Goal: Task Accomplishment & Management: Manage account settings

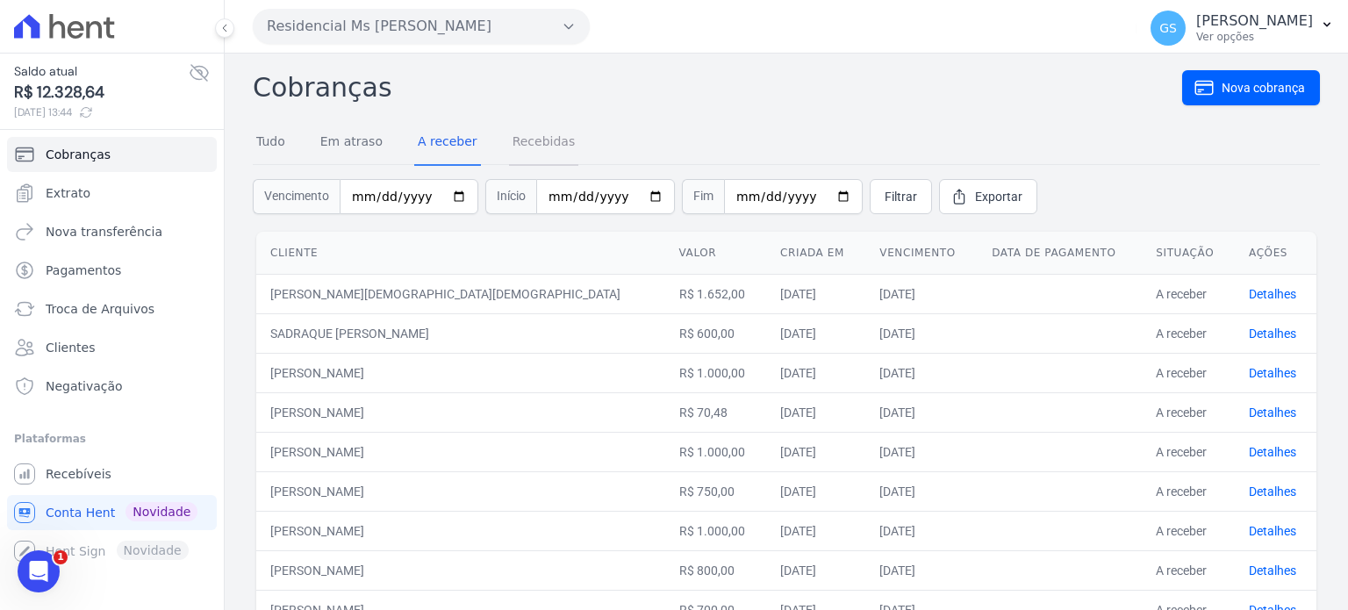
click at [543, 150] on link "Recebidas" at bounding box center [544, 143] width 70 height 46
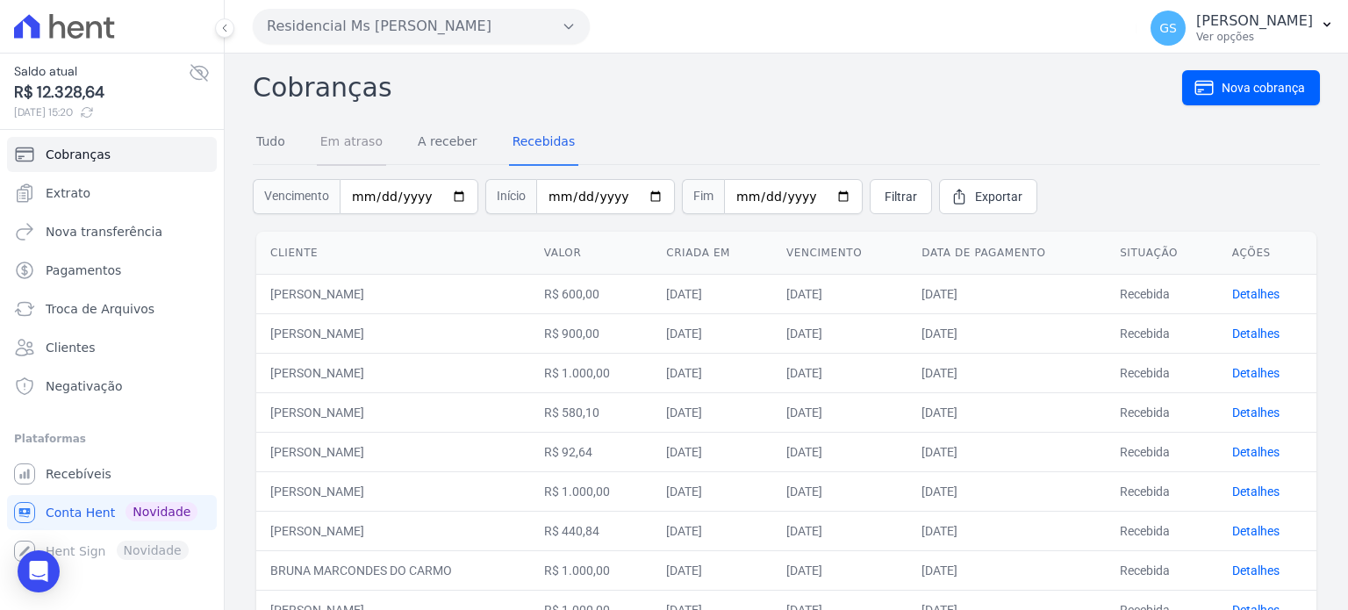
click at [365, 156] on link "Em atraso" at bounding box center [351, 143] width 69 height 46
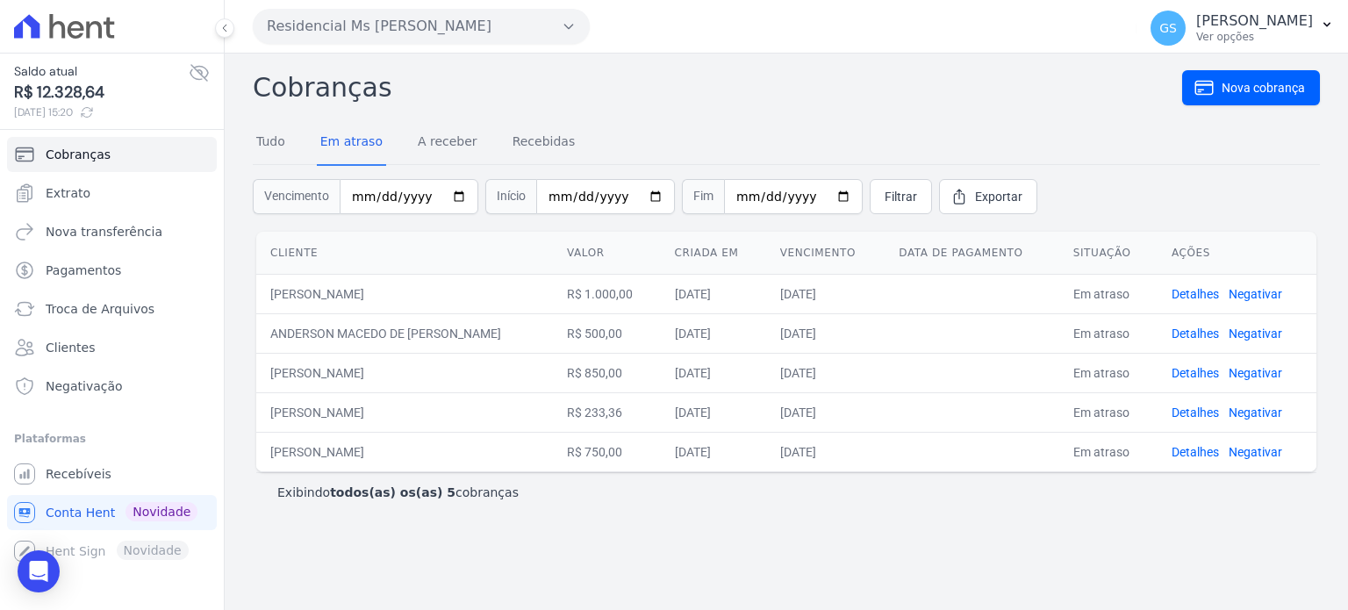
click at [372, 293] on td "[PERSON_NAME]" at bounding box center [404, 294] width 297 height 40
click at [371, 292] on td "[PERSON_NAME]" at bounding box center [404, 294] width 297 height 40
copy tr "[PERSON_NAME]"
click at [382, 334] on td "ANDERSON MACEDO DE [PERSON_NAME]" at bounding box center [404, 333] width 297 height 40
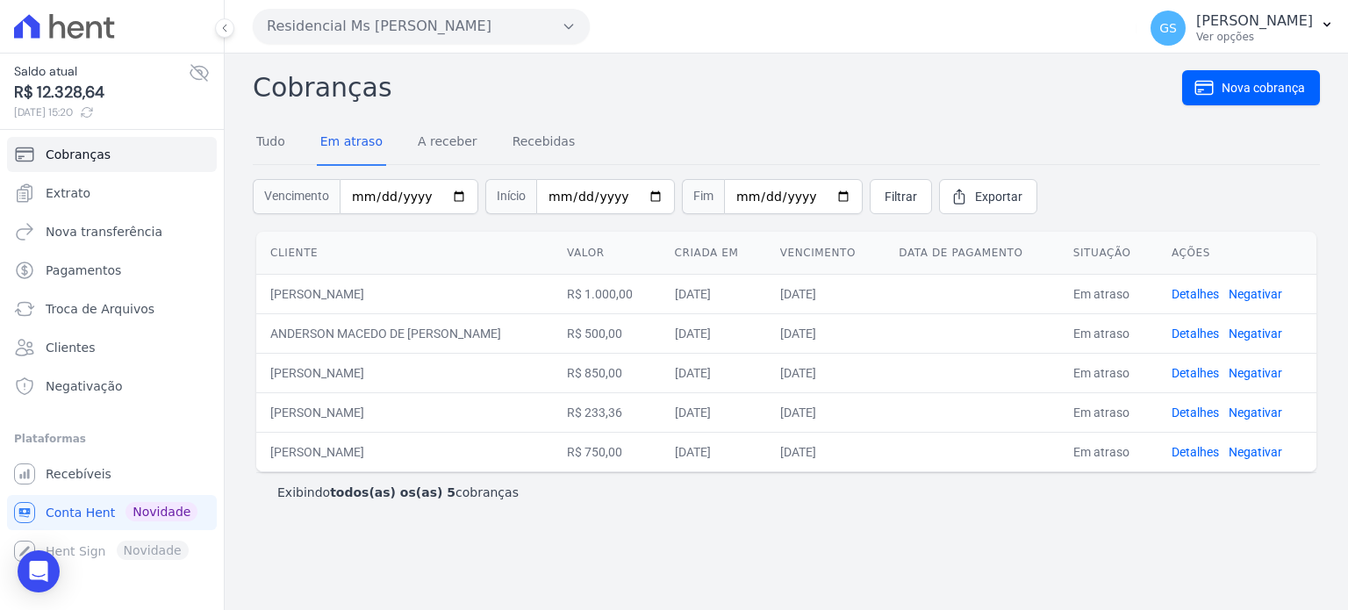
click at [382, 333] on td "ANDERSON MACEDO DE [PERSON_NAME]" at bounding box center [404, 333] width 297 height 40
click at [296, 332] on td "ANDERSON MACEDO DE [PERSON_NAME]" at bounding box center [404, 333] width 297 height 40
click at [296, 332] on td "[PERSON_NAME] [PERSON_NAME] [PERSON_NAME]" at bounding box center [404, 333] width 297 height 40
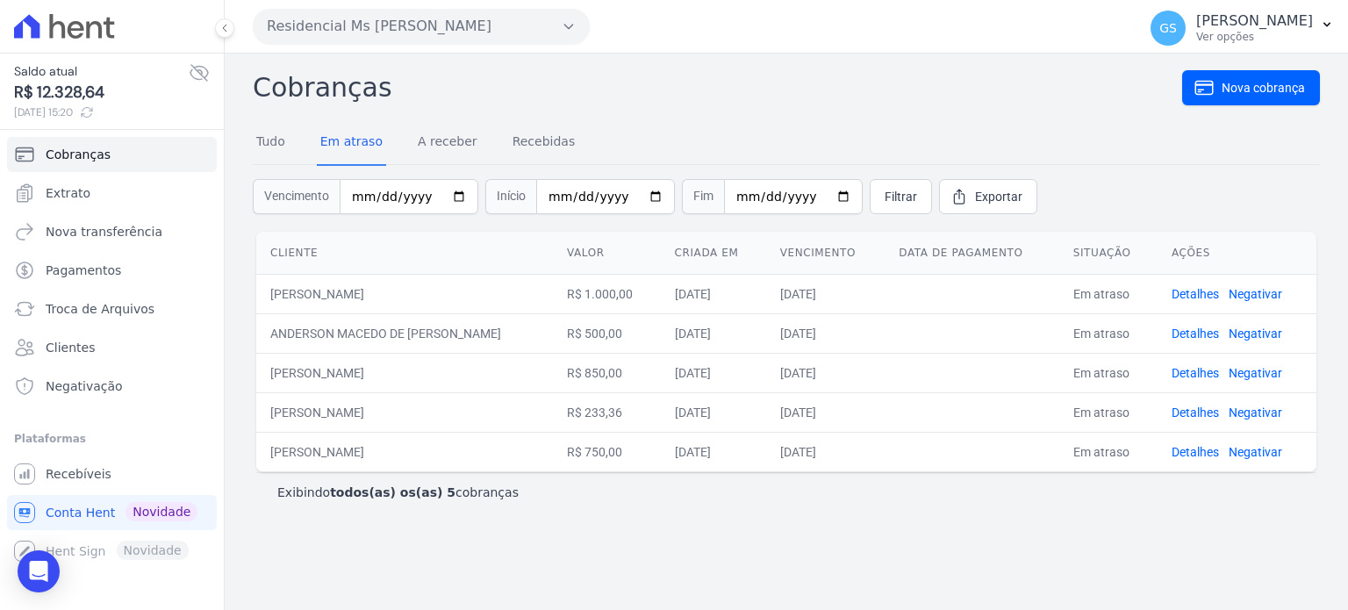
click at [342, 370] on td "[PERSON_NAME] [PERSON_NAME] [PERSON_NAME]" at bounding box center [404, 373] width 297 height 40
copy tr "[PERSON_NAME] [PERSON_NAME] [PERSON_NAME]"
click at [341, 445] on td "[PERSON_NAME]" at bounding box center [404, 452] width 297 height 40
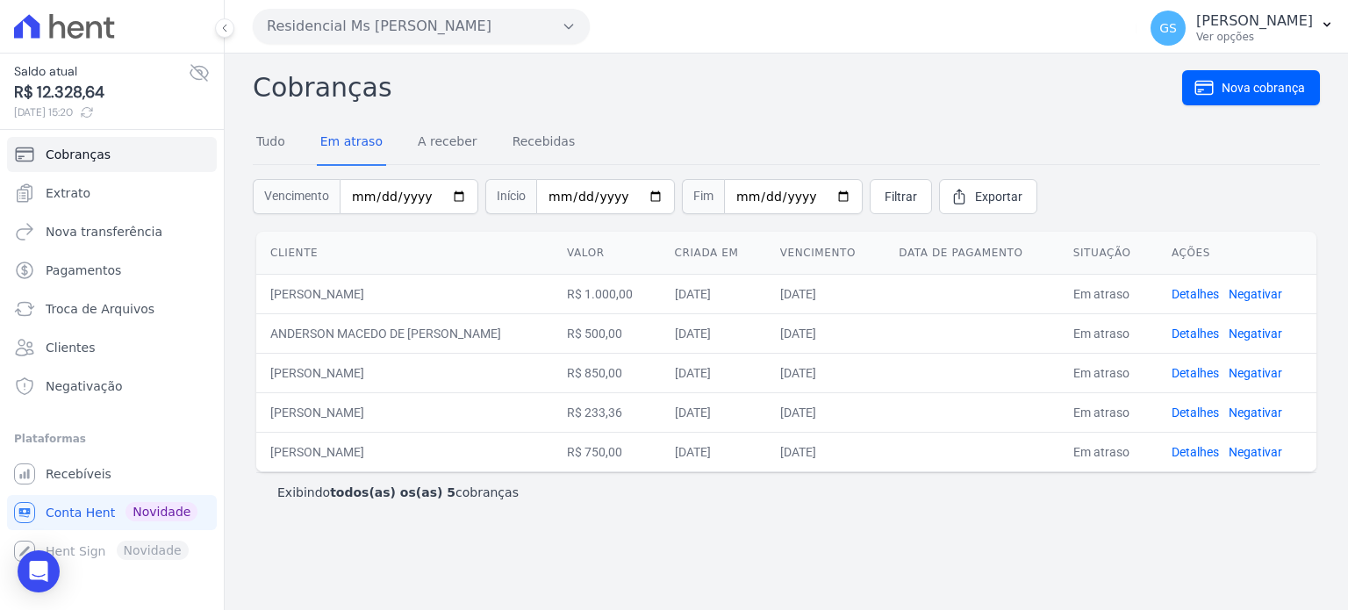
click at [341, 445] on td "[PERSON_NAME]" at bounding box center [404, 452] width 297 height 40
copy tr "[PERSON_NAME]"
click at [279, 149] on link "Tudo" at bounding box center [271, 143] width 36 height 46
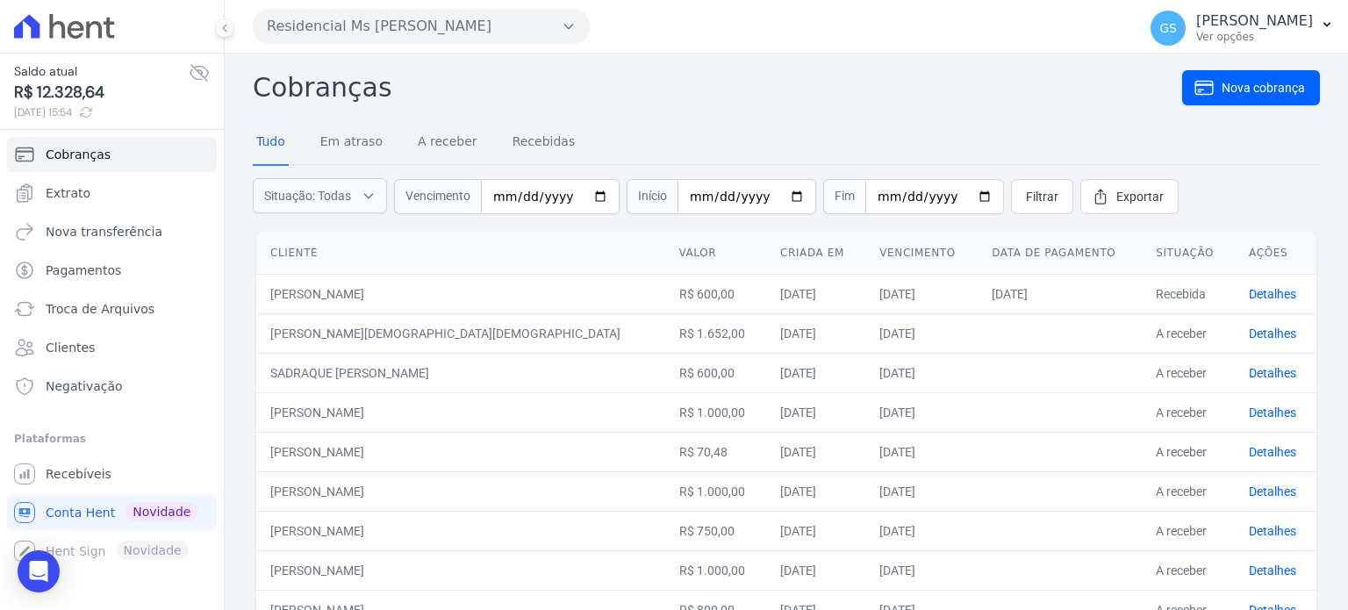
click at [402, 38] on button "Residencial Ms [PERSON_NAME]" at bounding box center [421, 26] width 337 height 35
click at [529, 141] on link "Recebidas" at bounding box center [544, 143] width 70 height 46
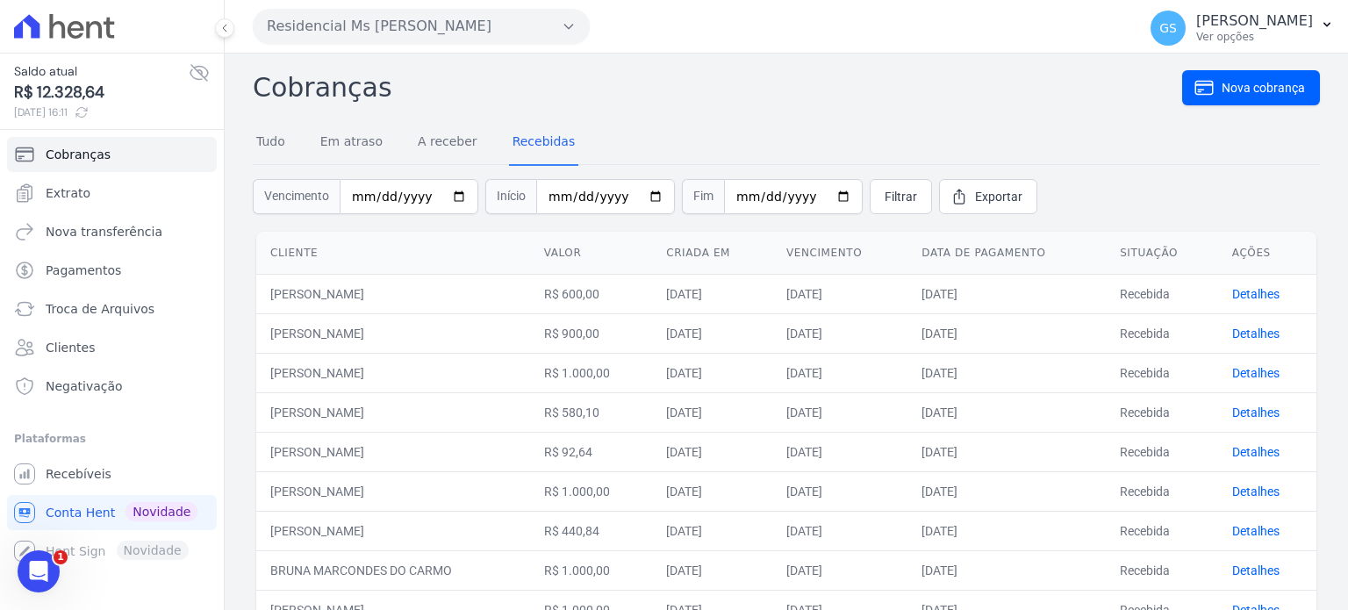
click at [87, 117] on icon at bounding box center [81, 112] width 11 height 10
click at [342, 137] on link "Em atraso" at bounding box center [351, 143] width 69 height 46
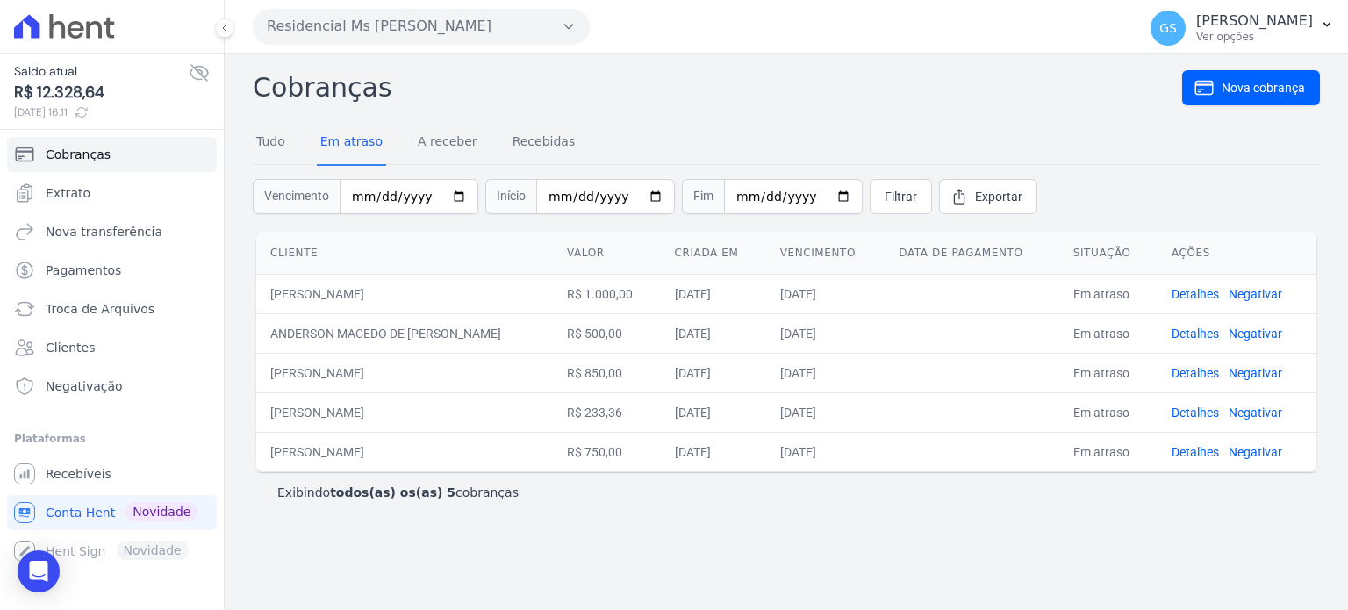
click at [896, 111] on div "Cobranças Nova cobrança Tudo Em atraso A receber Recebidas Vencimento Início Fi…" at bounding box center [787, 292] width 1068 height 448
click at [821, 64] on div "Cobranças Nova cobrança Tudo Em atraso A receber Recebidas Vencimento Início Fi…" at bounding box center [787, 332] width 1124 height 557
click at [923, 500] on div "Exibindo todos(as) os(as) 5 cobranças" at bounding box center [786, 492] width 1061 height 40
click at [910, 571] on div "Cobranças Nova cobrança Tudo Em atraso A receber Recebidas Vencimento Início Fi…" at bounding box center [787, 332] width 1124 height 557
click at [1077, 544] on div "Cobranças Nova cobrança Tudo Em atraso A receber Recebidas Vencimento Início Fi…" at bounding box center [787, 332] width 1124 height 557
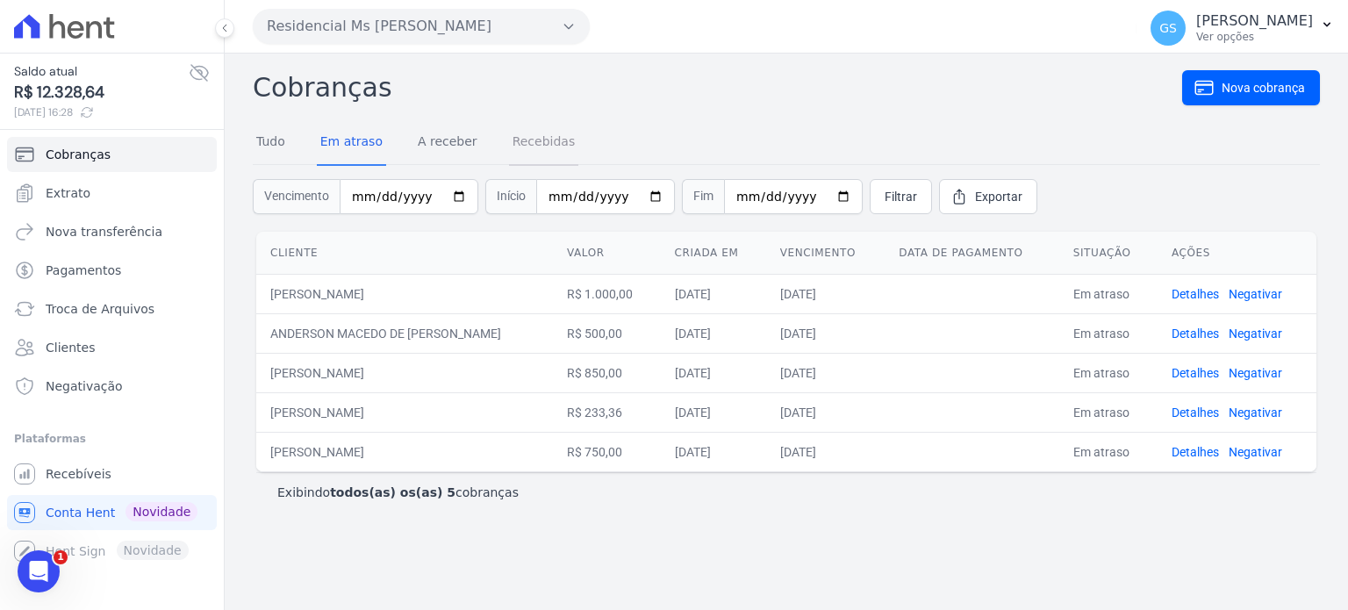
click at [522, 143] on link "Recebidas" at bounding box center [544, 143] width 70 height 46
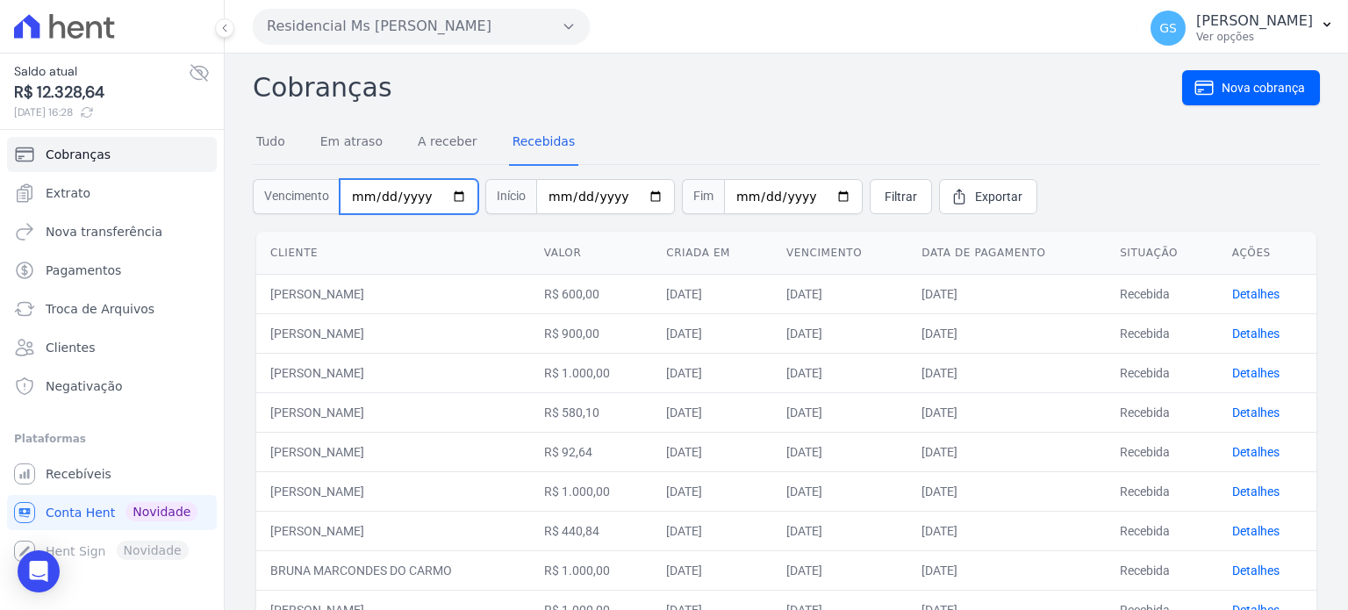
click at [351, 196] on input "date" at bounding box center [409, 196] width 139 height 35
type input "[DATE]"
click at [901, 197] on span "Filtrar" at bounding box center [901, 197] width 32 height 18
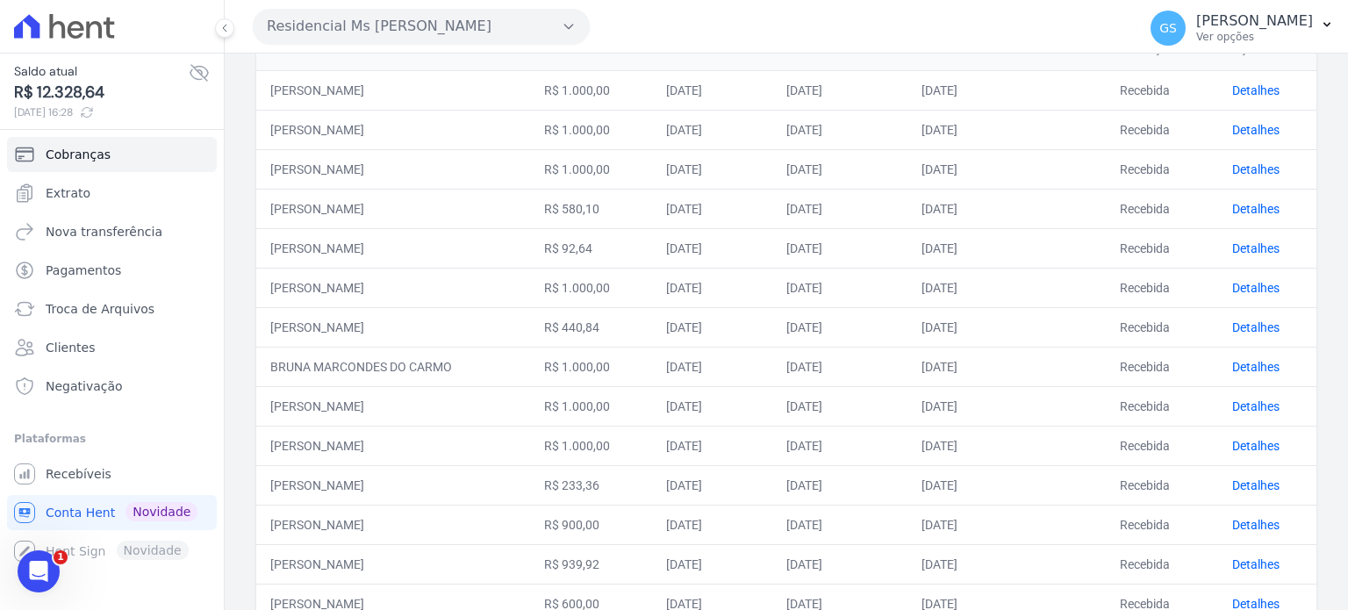
scroll to position [195, 0]
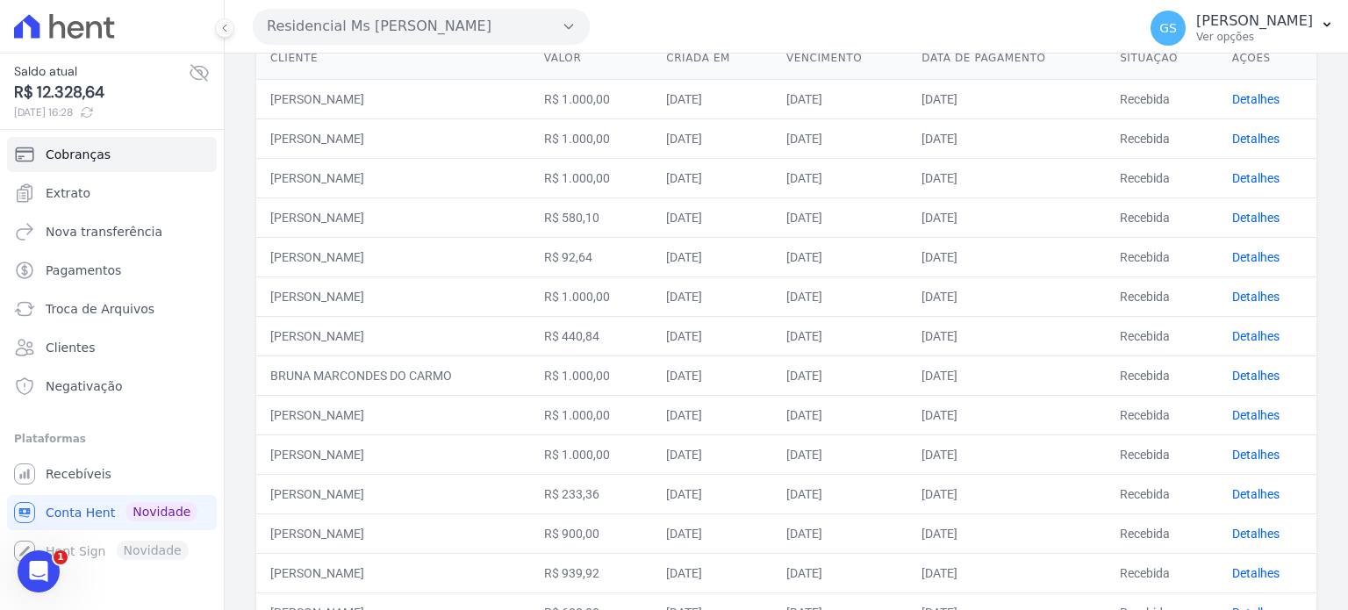
click at [1317, 99] on div "Cobranças Nova cobrança Tudo Em atraso A receber Recebidas Vencimento 2025-09-3…" at bounding box center [787, 274] width 1124 height 831
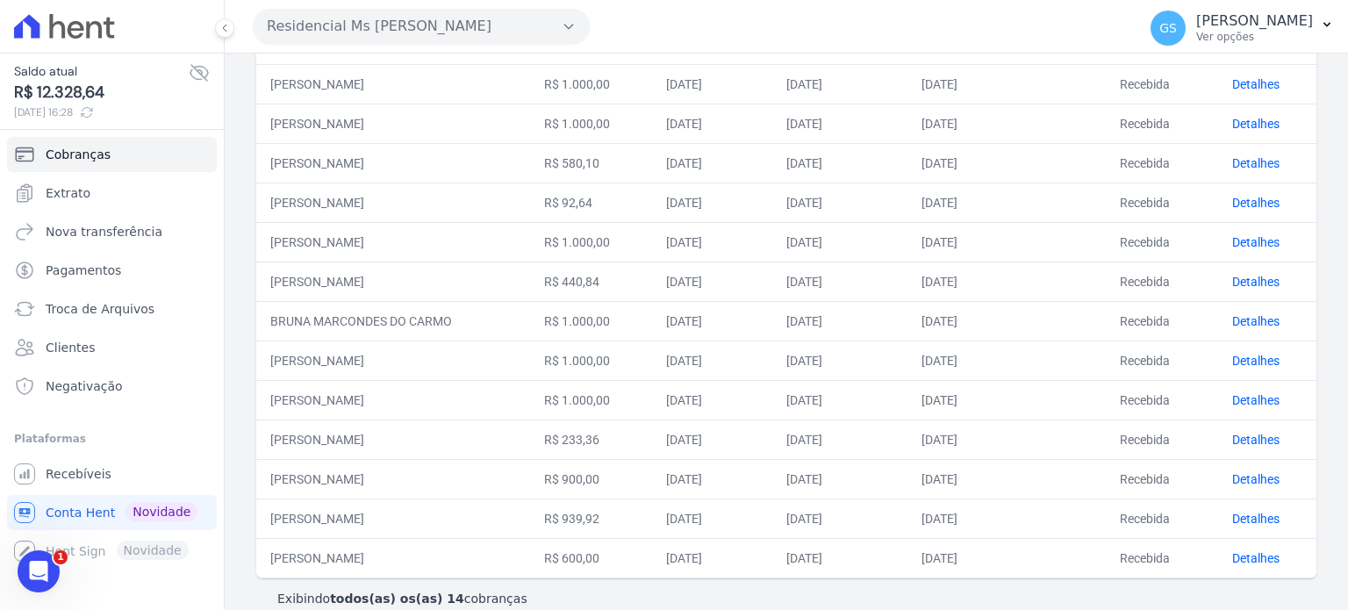
scroll to position [270, 0]
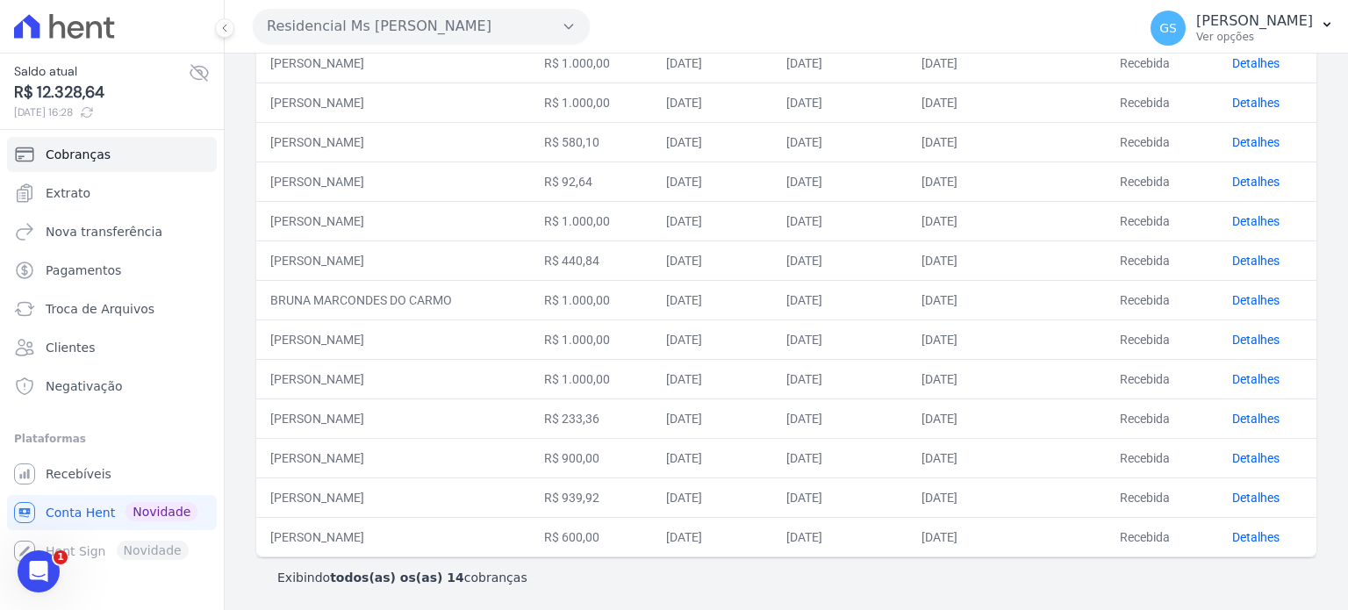
drag, startPoint x: 269, startPoint y: 149, endPoint x: 1264, endPoint y: 579, distance: 1084.2
click at [1264, 583] on div "Cliente Valor Criada em Vencimento Data de pagamento Situação Ações RAFAEL ALVE…" at bounding box center [787, 279] width 1068 height 643
click at [1267, 569] on div "Exibindo todos(as) os(as) 14 cobranças" at bounding box center [786, 578] width 1018 height 18
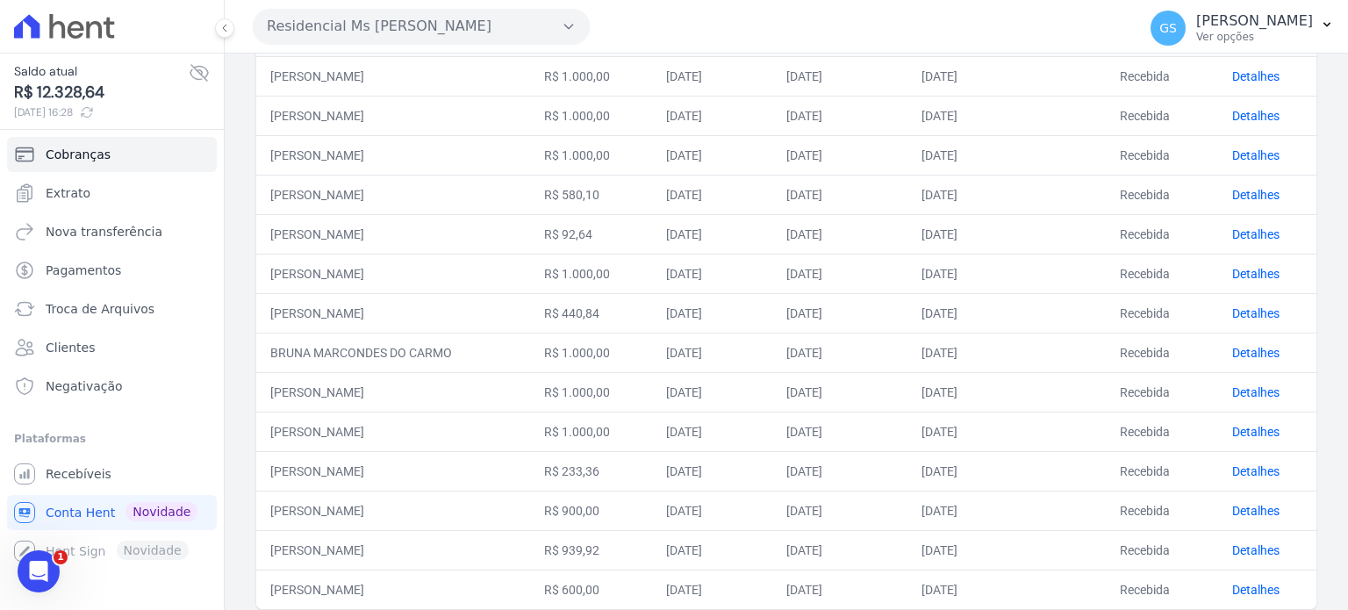
scroll to position [42, 0]
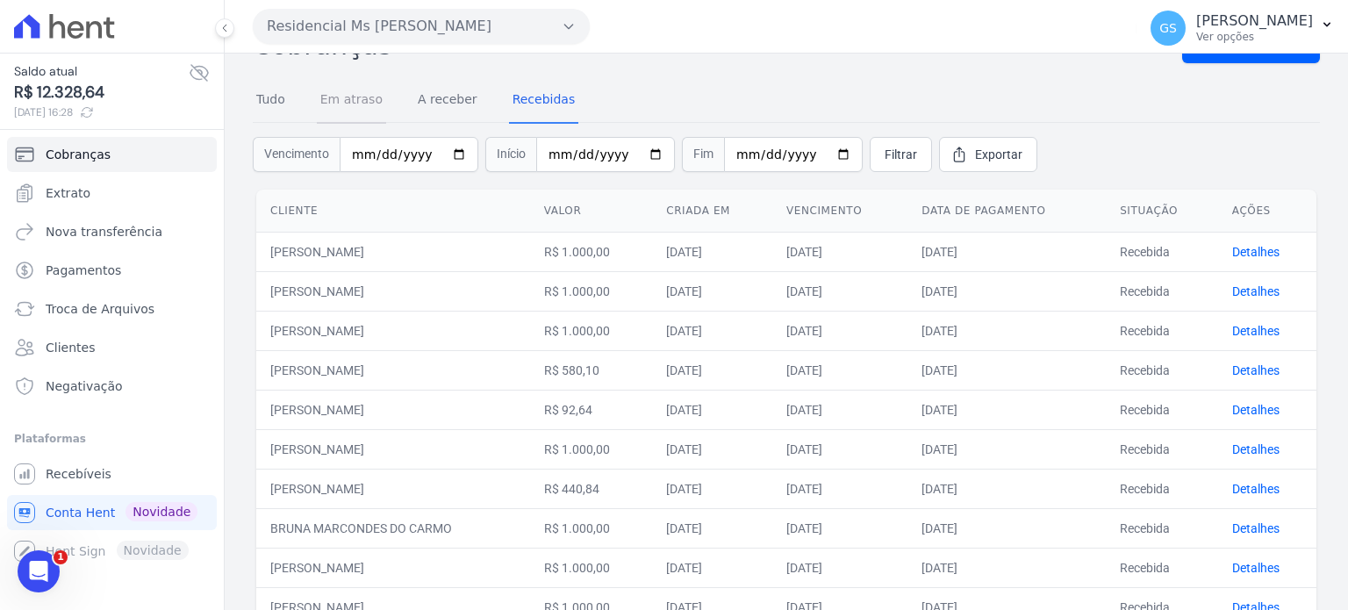
click at [357, 98] on link "Em atraso" at bounding box center [351, 101] width 69 height 46
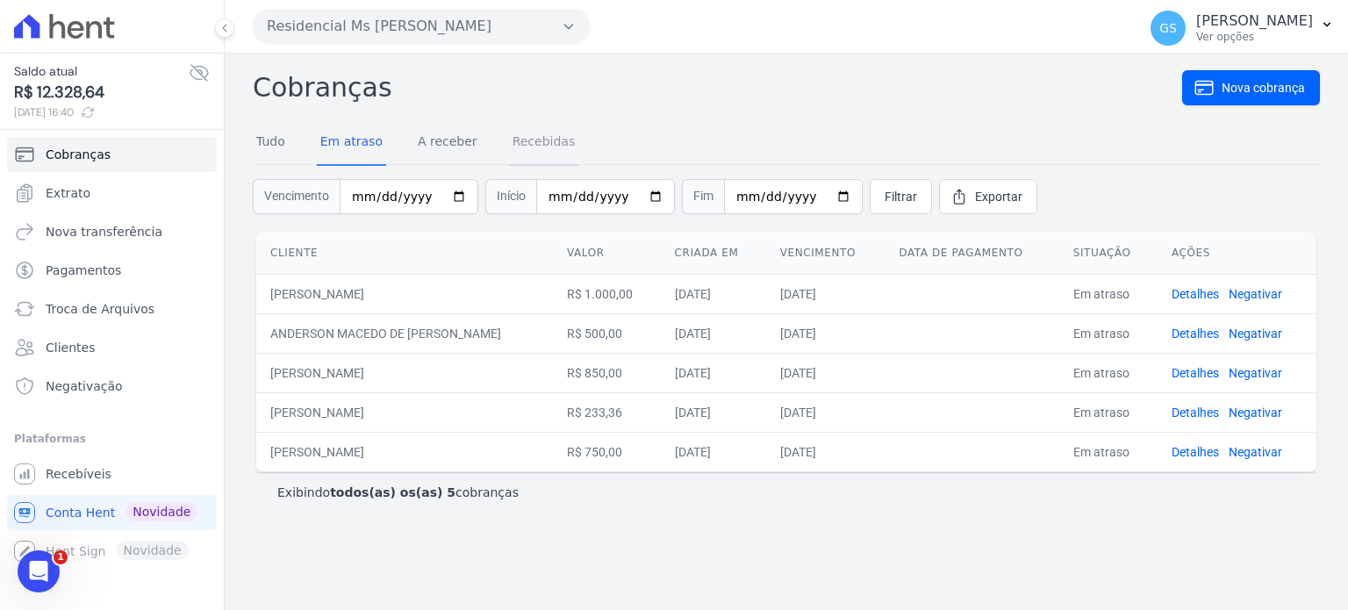
click at [513, 147] on link "Recebidas" at bounding box center [544, 143] width 70 height 46
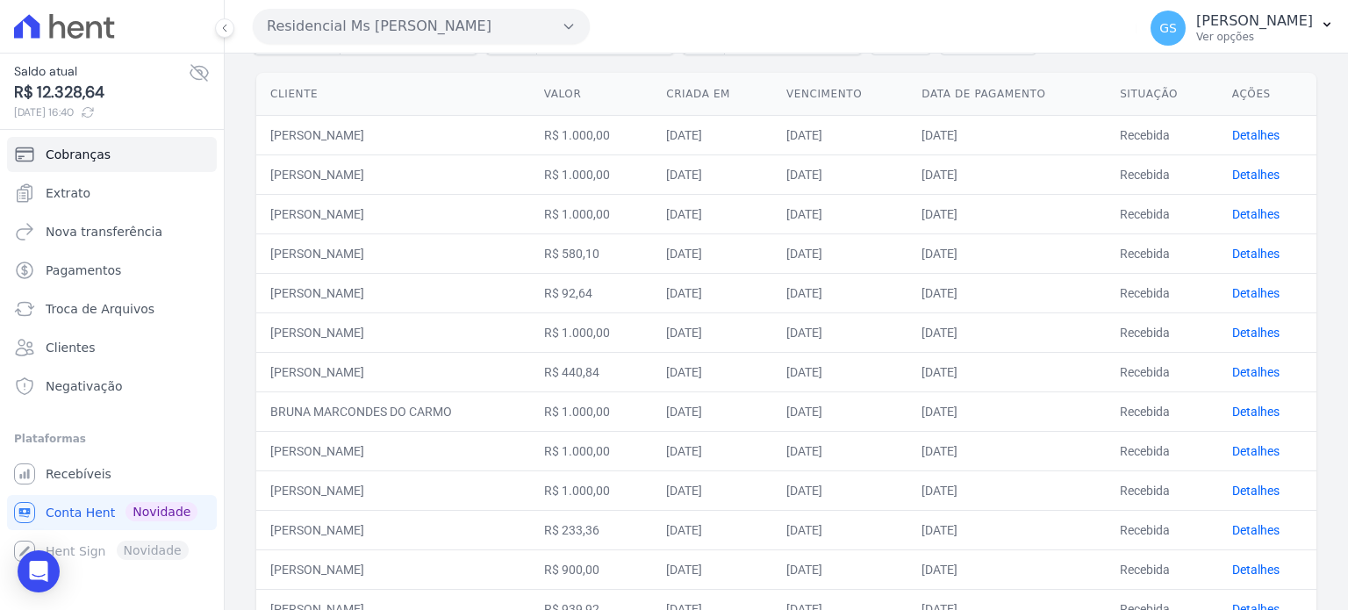
scroll to position [270, 0]
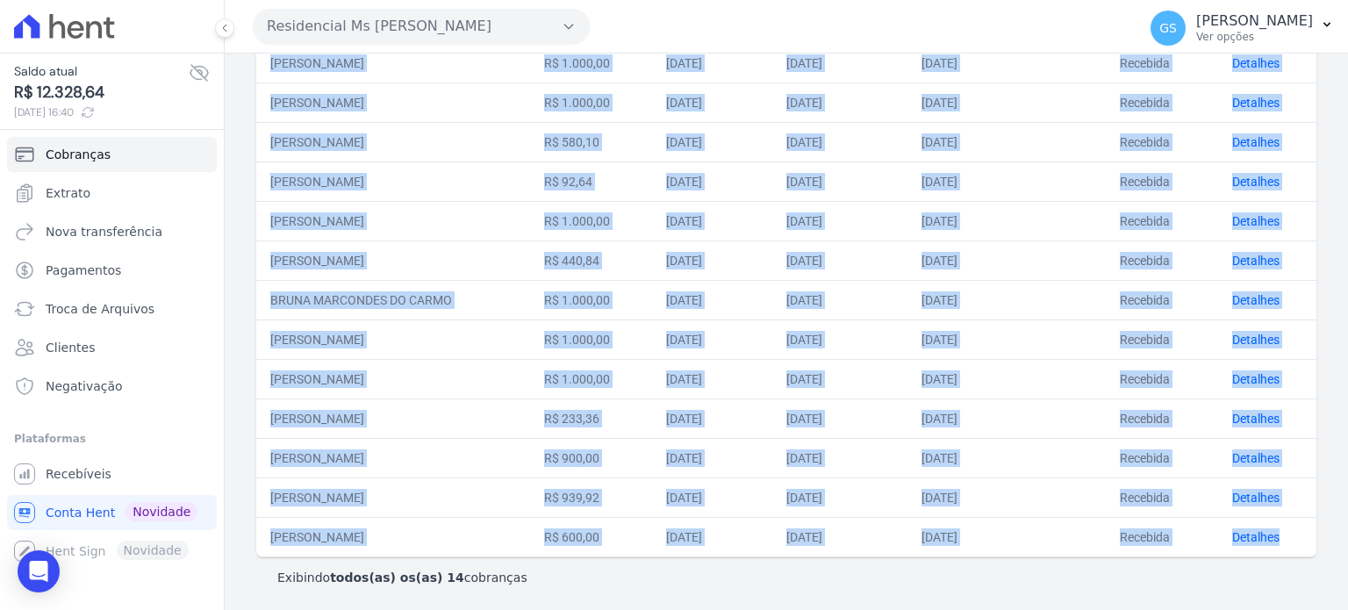
drag, startPoint x: 267, startPoint y: 163, endPoint x: 1269, endPoint y: 544, distance: 1072.5
click at [1269, 544] on table "Cliente Valor Criada em Vencimento Data de pagamento Situação Ações RAFAEL ALVE…" at bounding box center [786, 258] width 1061 height 595
copy table "Cliente Valor Criada em Vencimento Data de pagamento Situação Ações RAFAEL ALVE…"
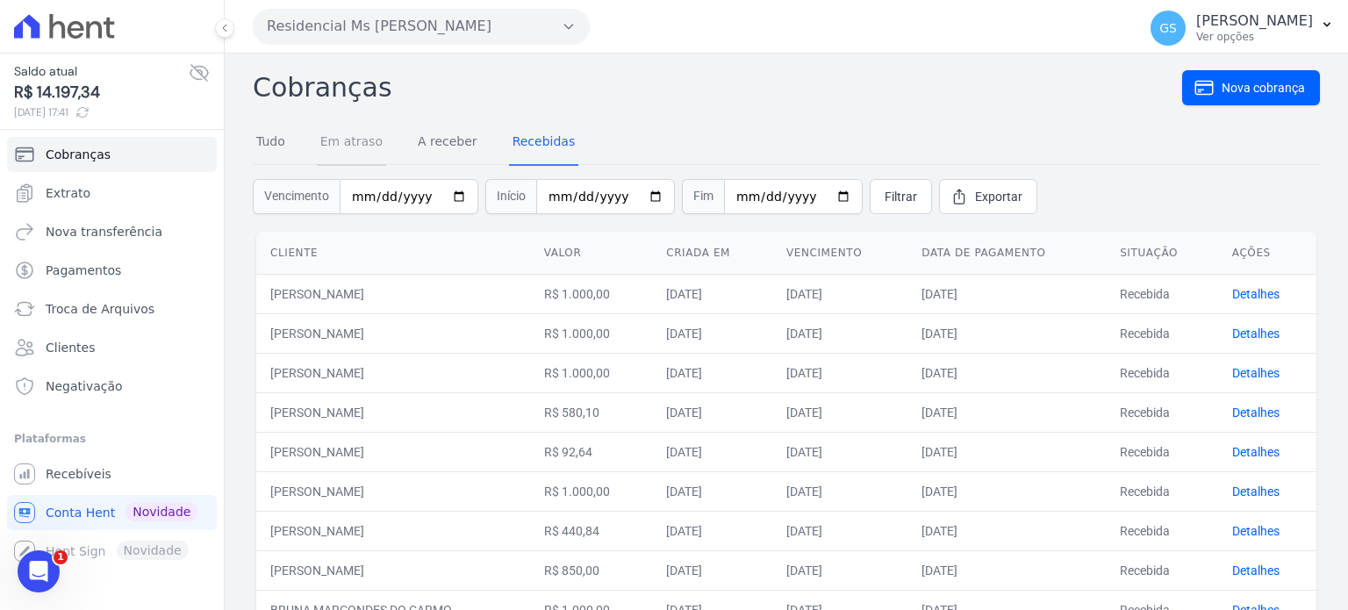
click at [354, 140] on link "Em atraso" at bounding box center [351, 143] width 69 height 46
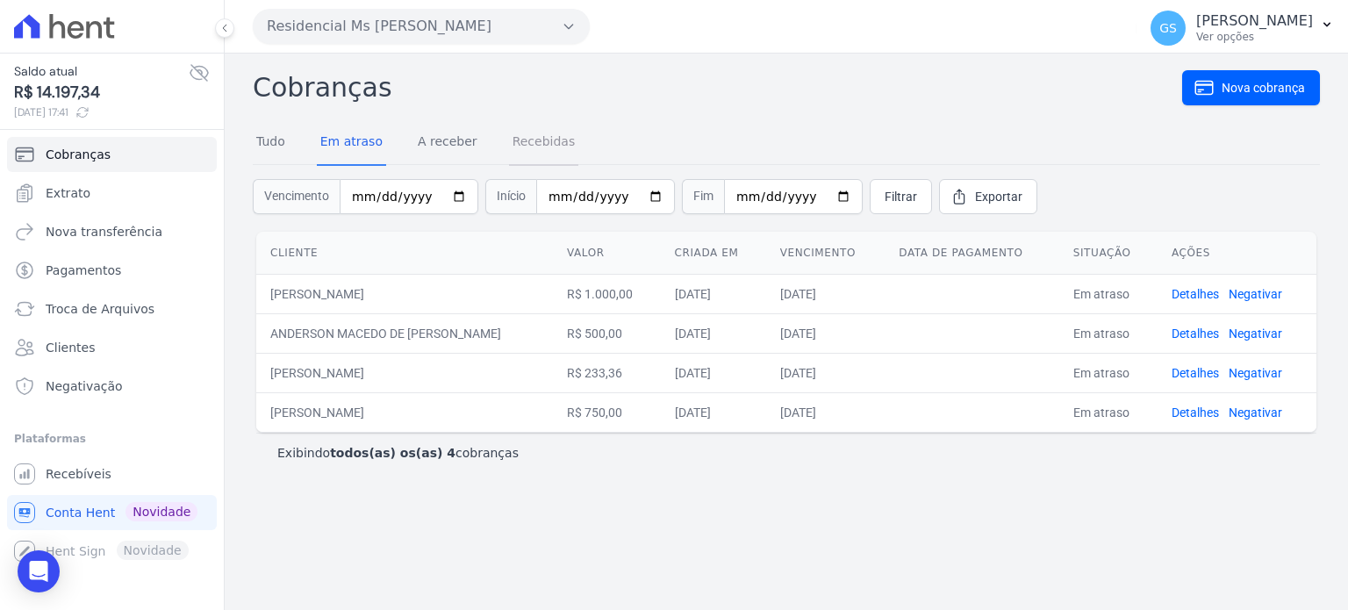
click at [537, 136] on link "Recebidas" at bounding box center [544, 143] width 70 height 46
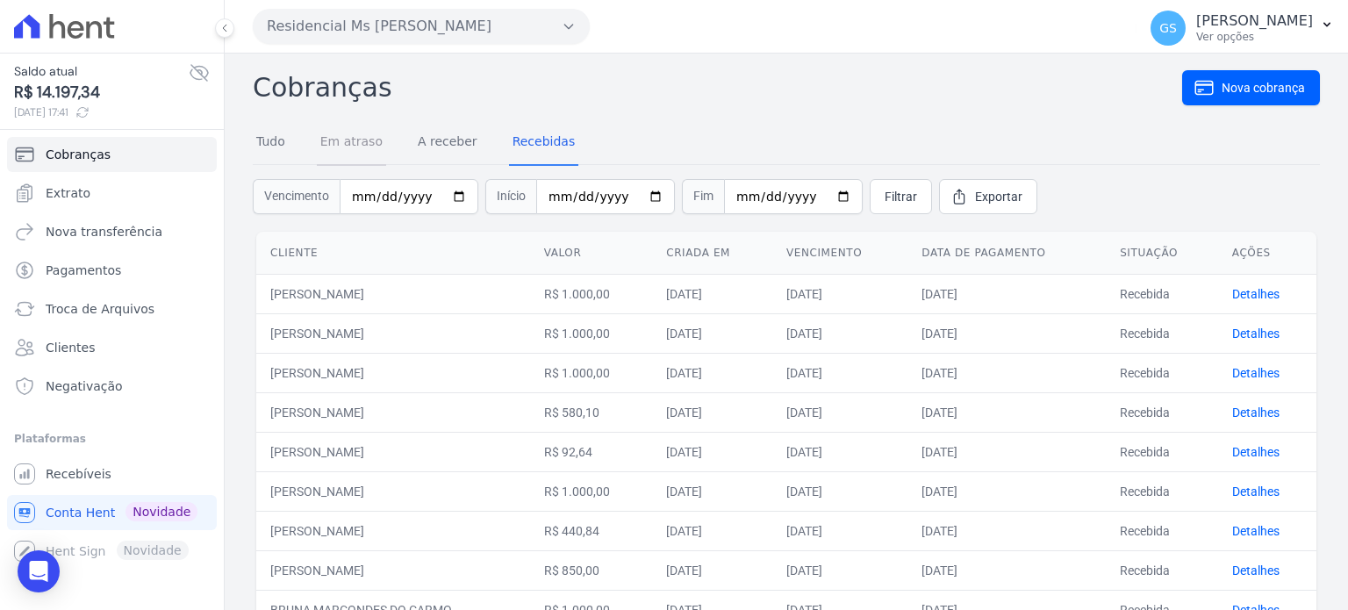
click at [339, 147] on link "Em atraso" at bounding box center [351, 143] width 69 height 46
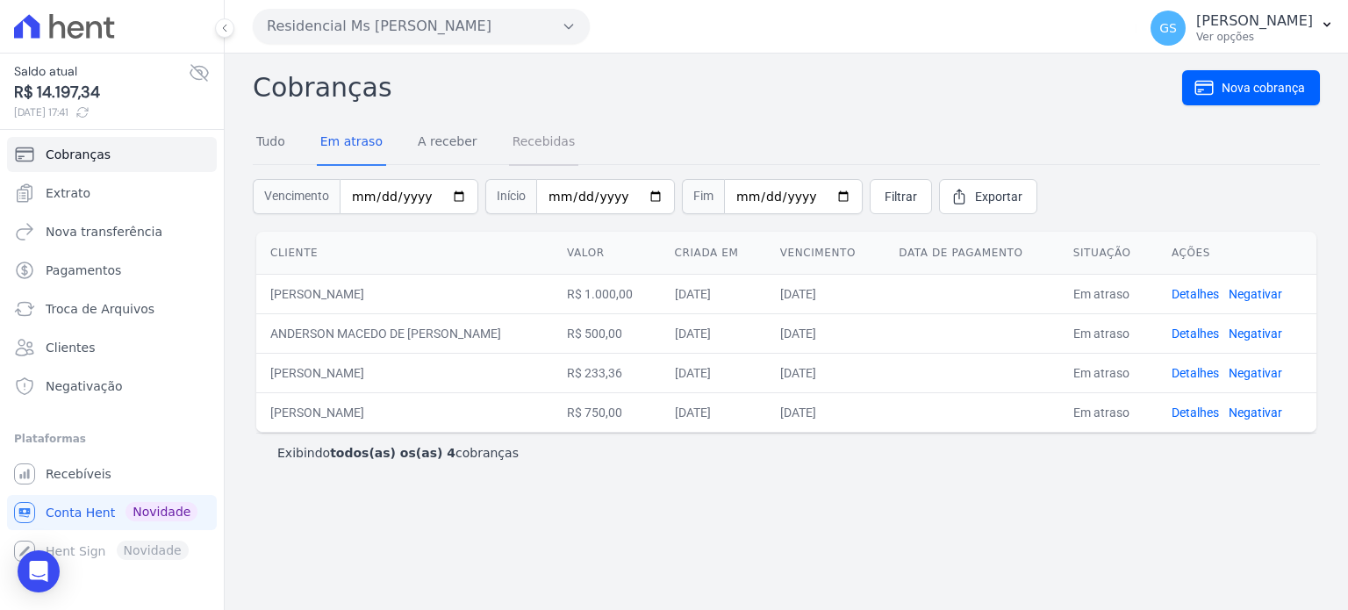
click at [529, 137] on link "Recebidas" at bounding box center [544, 143] width 70 height 46
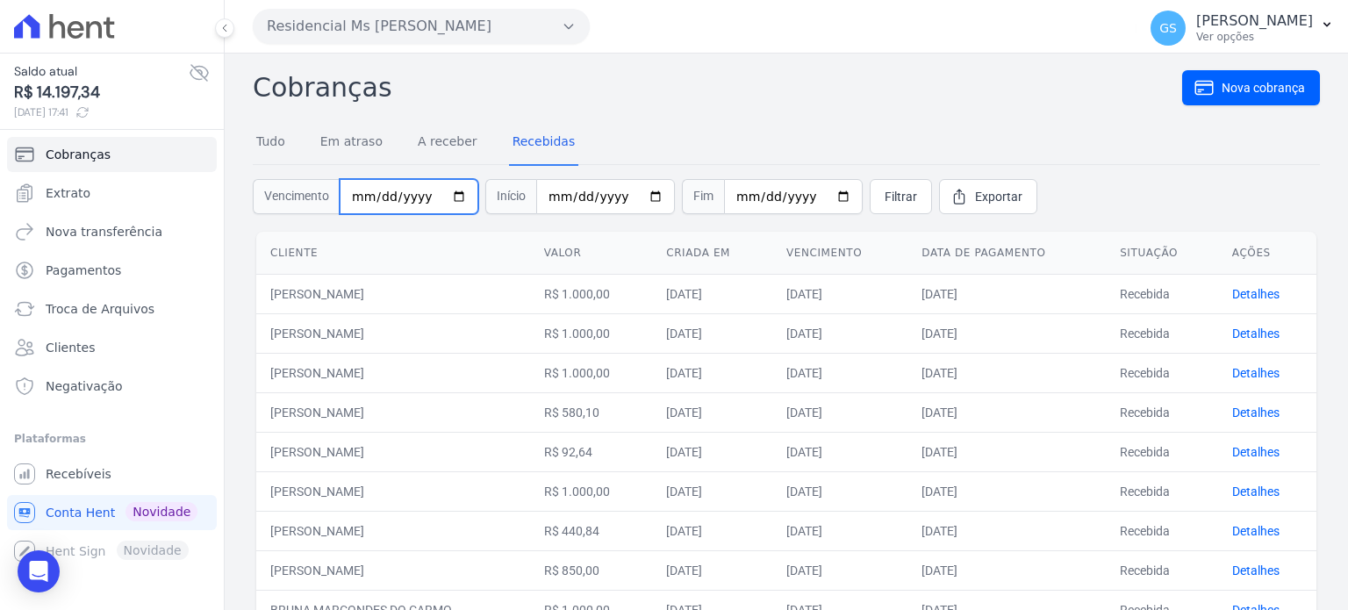
click at [431, 194] on input "[DATE]" at bounding box center [409, 196] width 139 height 35
click at [370, 200] on input "date" at bounding box center [409, 196] width 139 height 35
click at [378, 200] on input "date" at bounding box center [409, 196] width 139 height 35
click at [413, 200] on input "date" at bounding box center [409, 196] width 139 height 35
click at [676, 150] on nav "Tudo Em atraso A receber Recebidas" at bounding box center [787, 143] width 1068 height 44
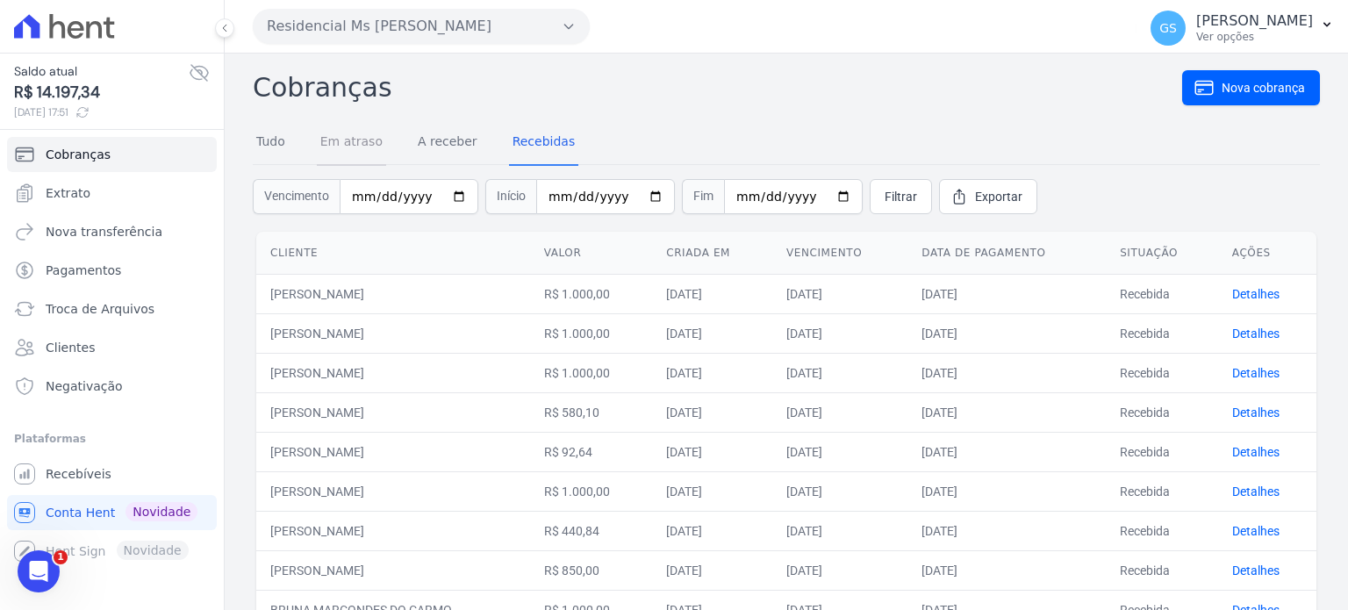
click at [368, 136] on link "Em atraso" at bounding box center [351, 143] width 69 height 46
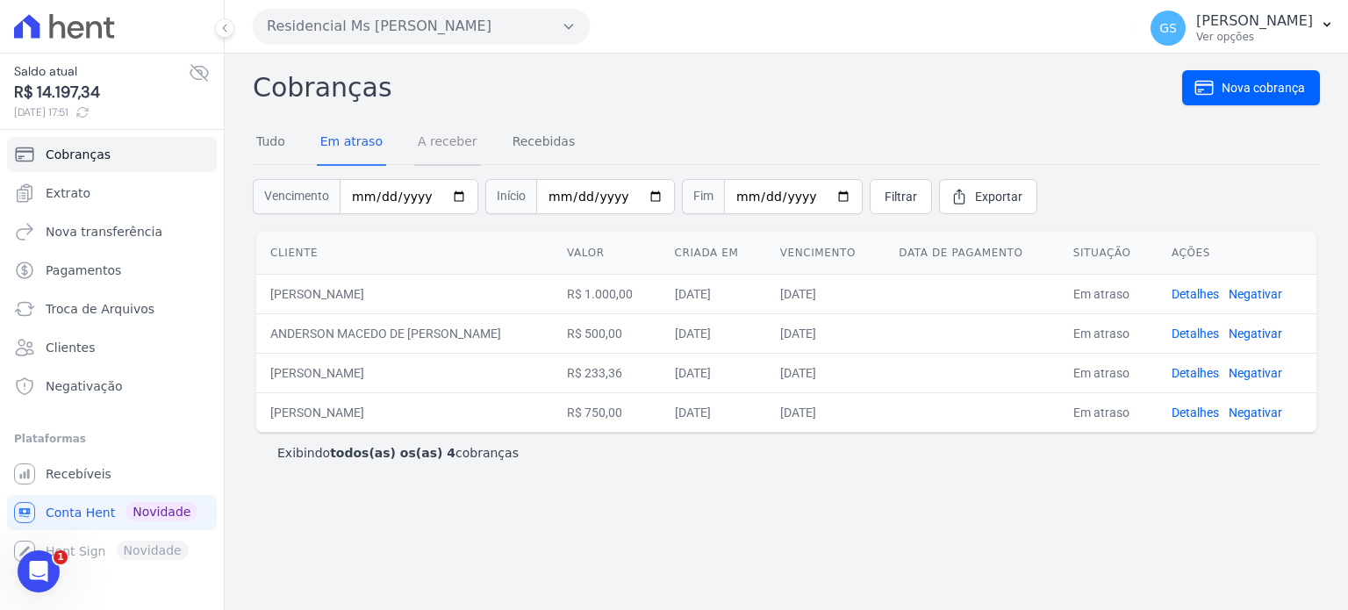
click at [445, 159] on link "A receber" at bounding box center [447, 143] width 67 height 46
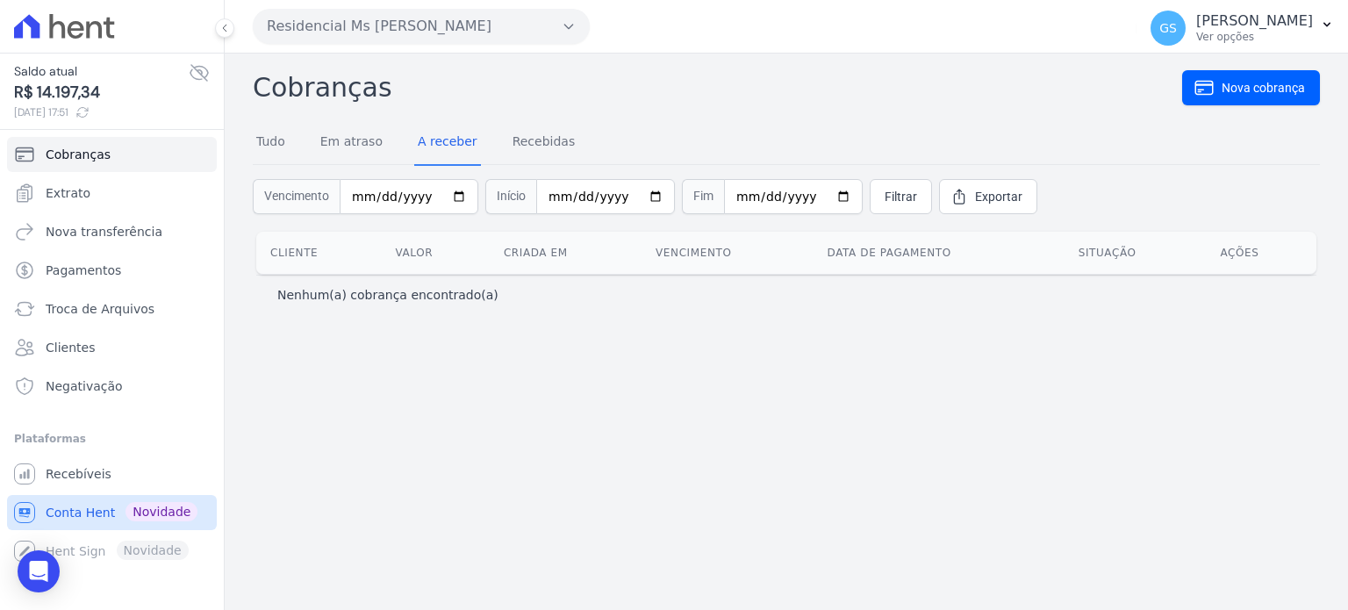
click at [83, 508] on span "Conta Hent" at bounding box center [80, 513] width 69 height 18
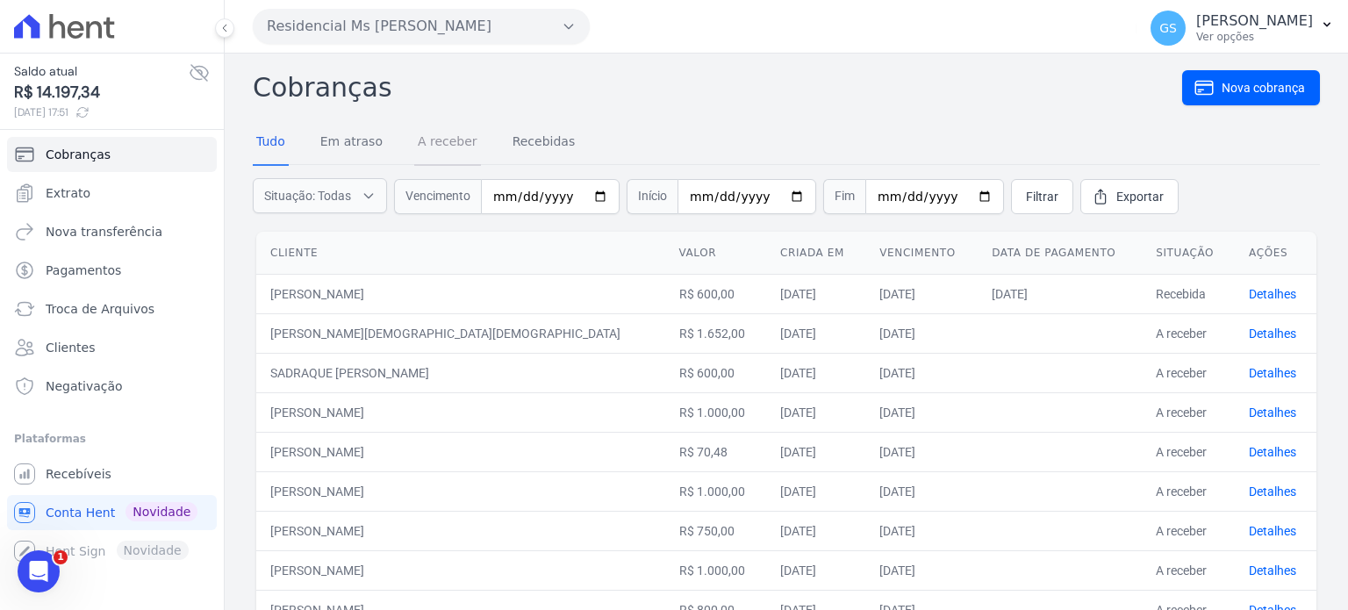
click at [420, 155] on link "A receber" at bounding box center [447, 143] width 67 height 46
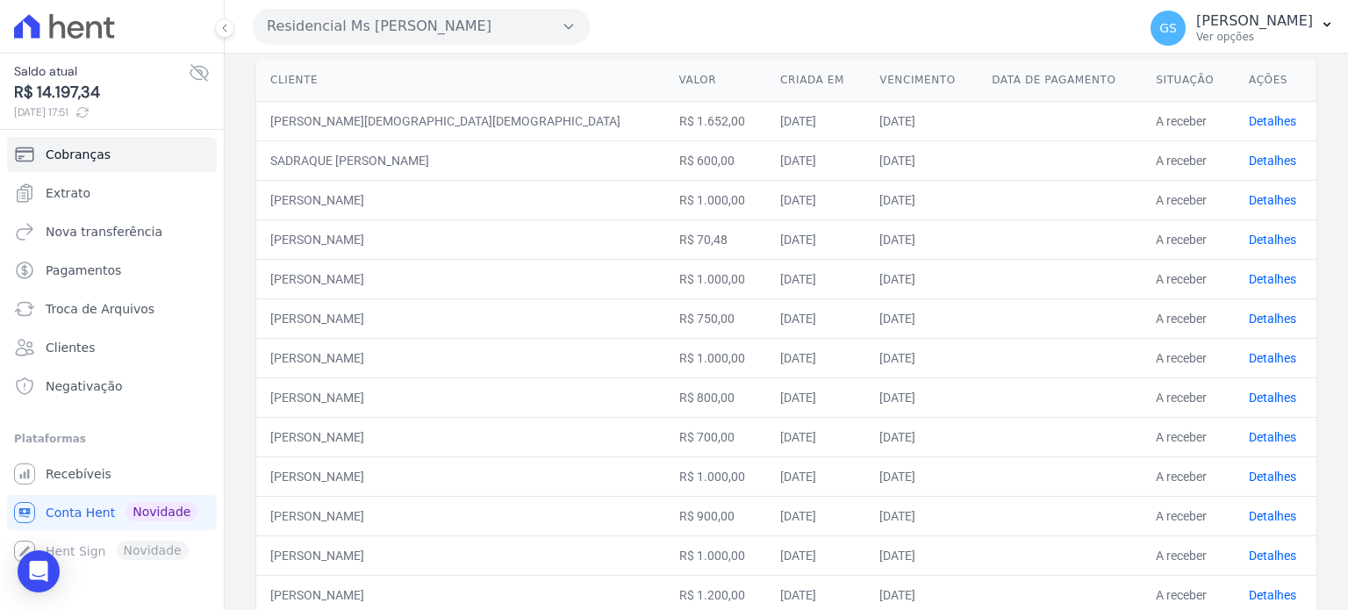
scroll to position [85, 0]
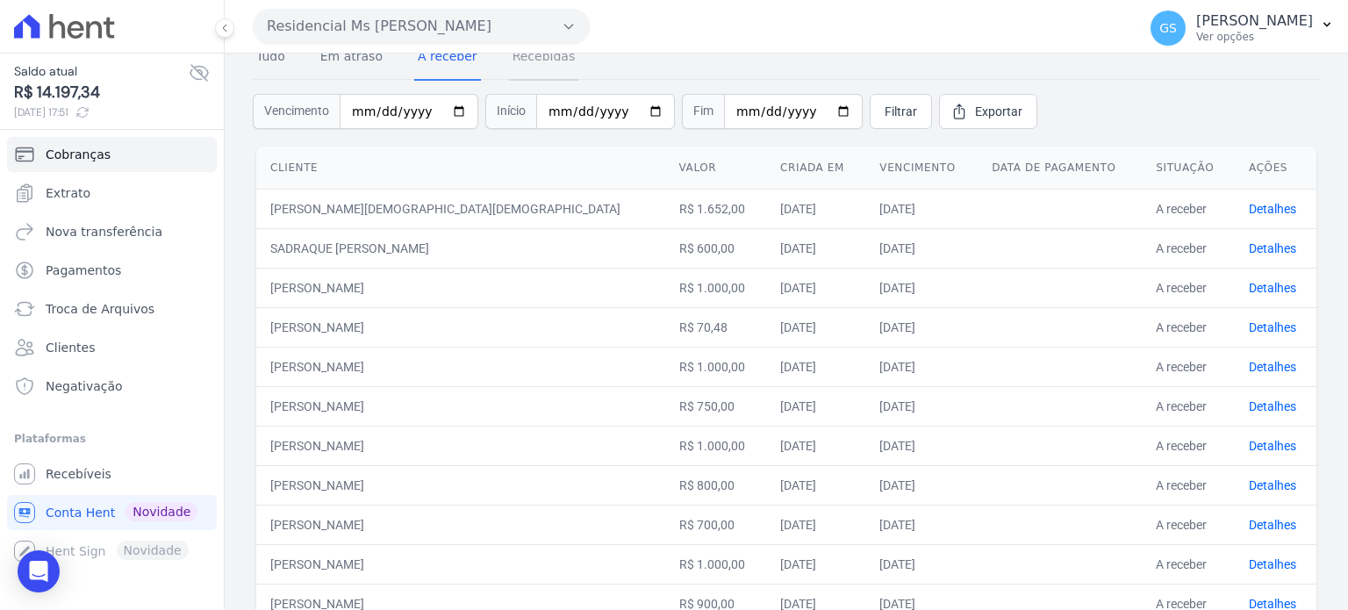
click at [555, 62] on link "Recebidas" at bounding box center [544, 58] width 70 height 46
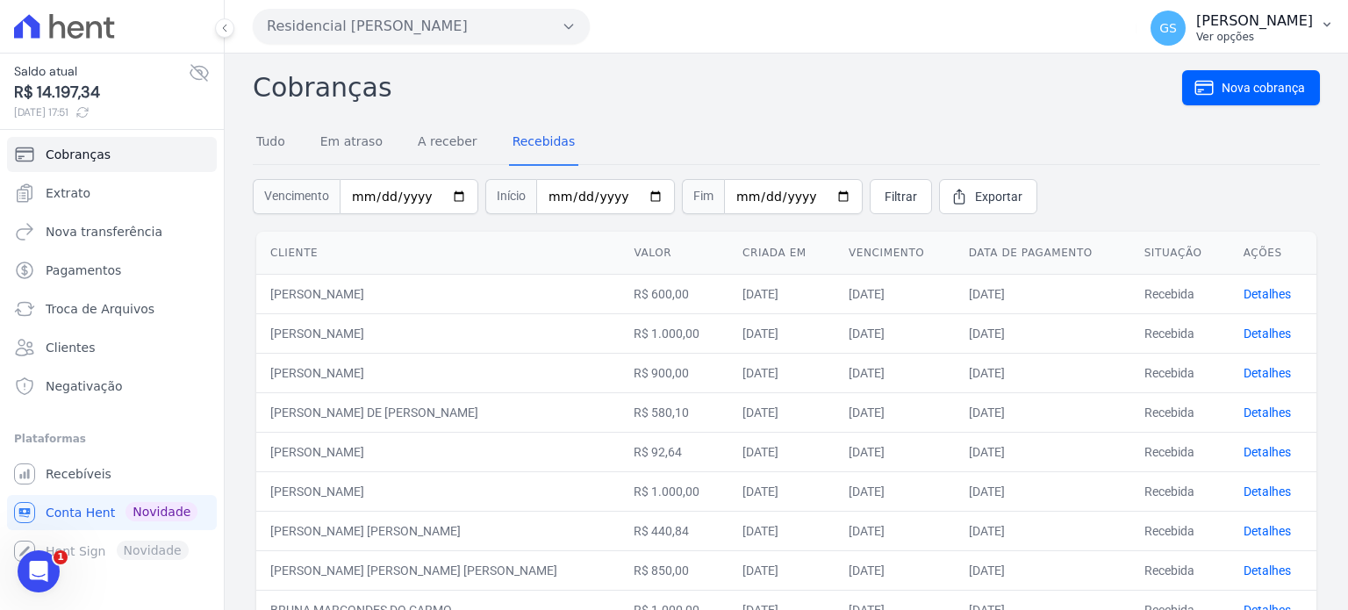
click at [1311, 25] on p "[PERSON_NAME]" at bounding box center [1255, 21] width 117 height 18
drag, startPoint x: 1183, startPoint y: 76, endPoint x: 1073, endPoint y: 76, distance: 109.7
click at [1183, 76] on link "Logout" at bounding box center [1236, 76] width 225 height 32
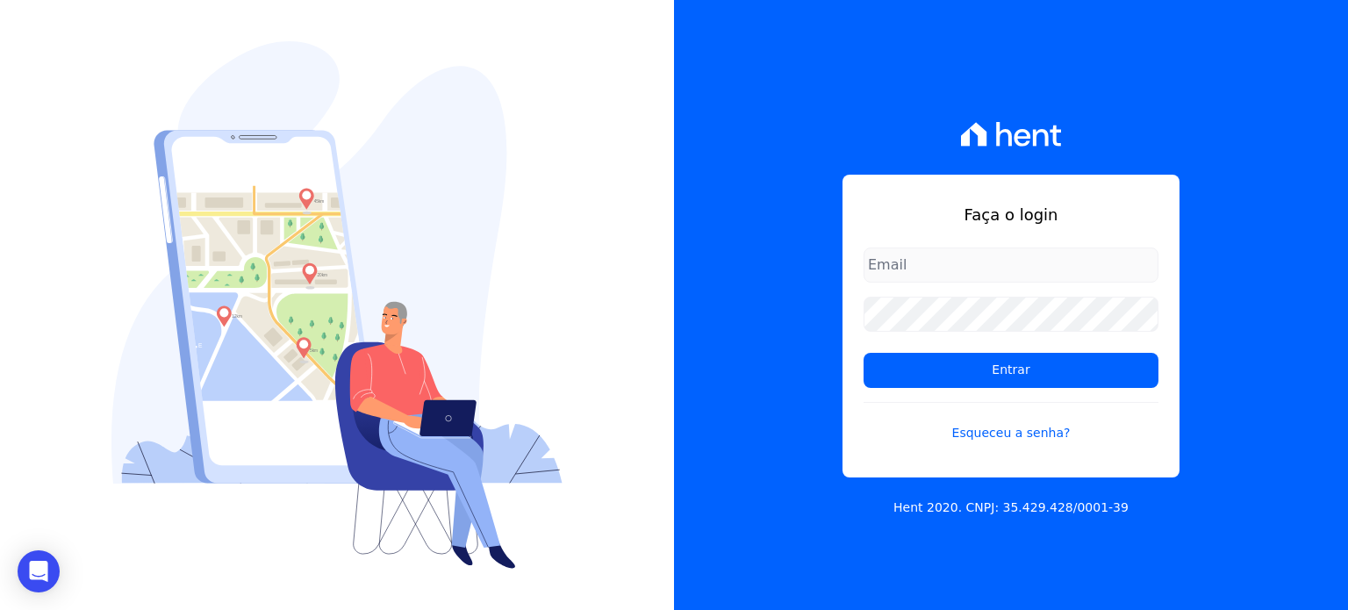
type input "gabriel@msarandu.com.br"
